Goal: Task Accomplishment & Management: Use online tool/utility

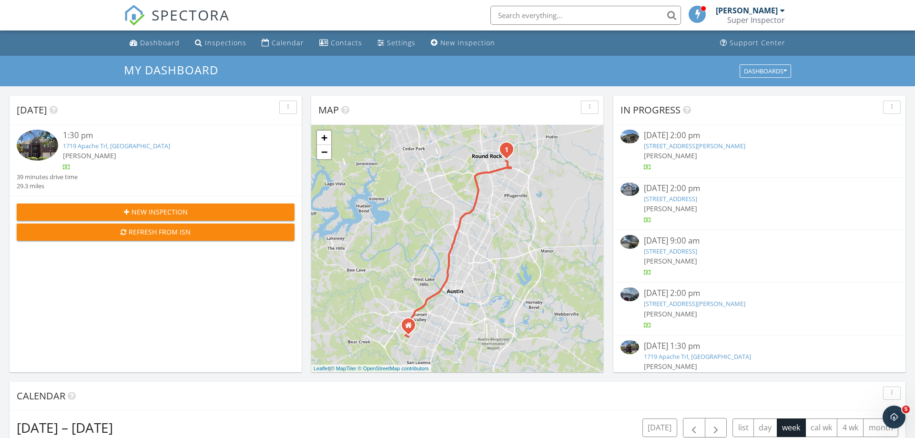
click at [37, 135] on img at bounding box center [37, 145] width 41 height 31
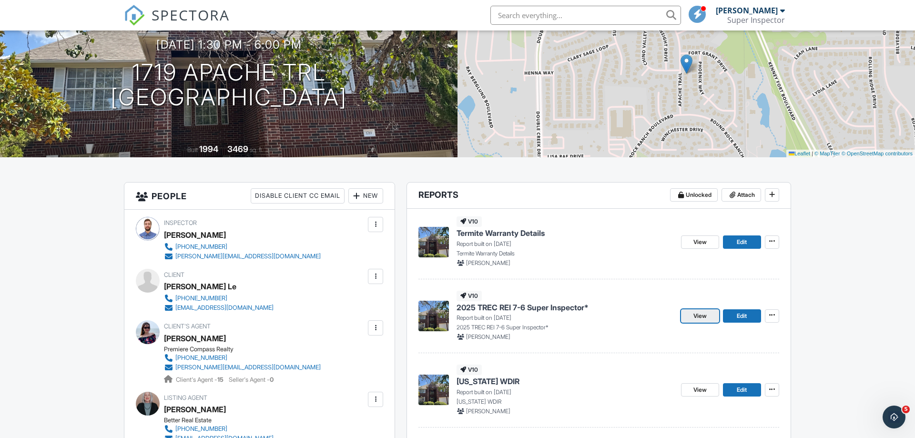
click at [688, 309] on link "View" at bounding box center [700, 315] width 38 height 13
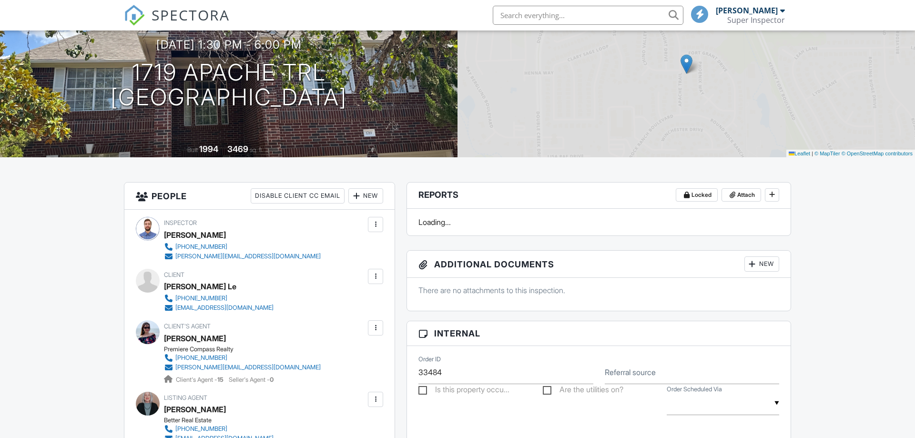
scroll to position [97, 0]
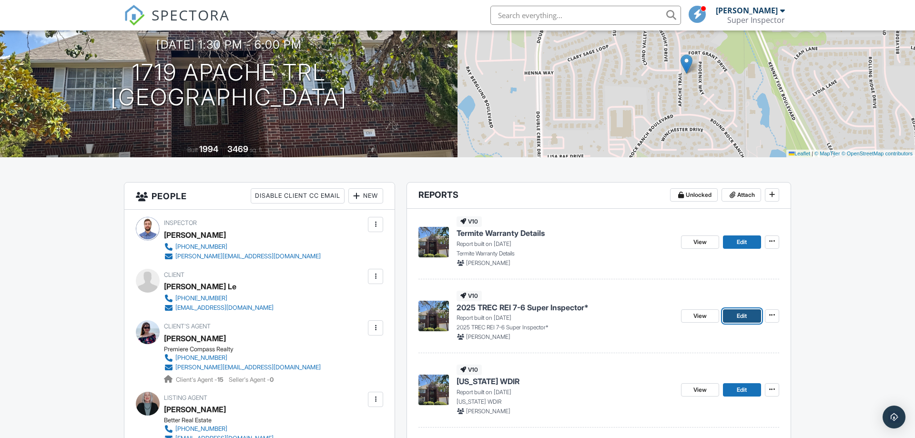
click at [750, 313] on link "Edit" at bounding box center [742, 315] width 38 height 13
